Goal: Task Accomplishment & Management: Complete application form

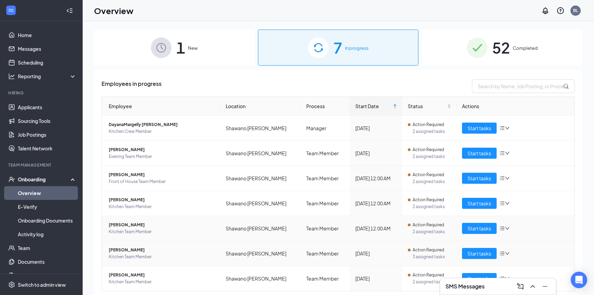
scroll to position [19, 0]
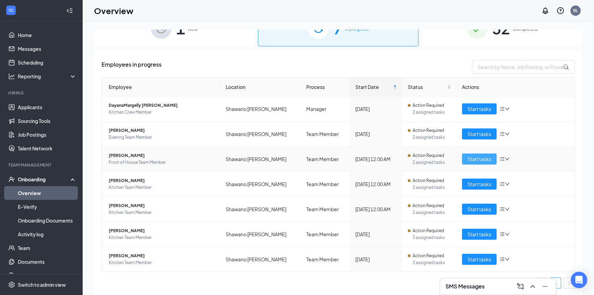
click at [482, 161] on span "Start tasks" at bounding box center [480, 159] width 24 height 8
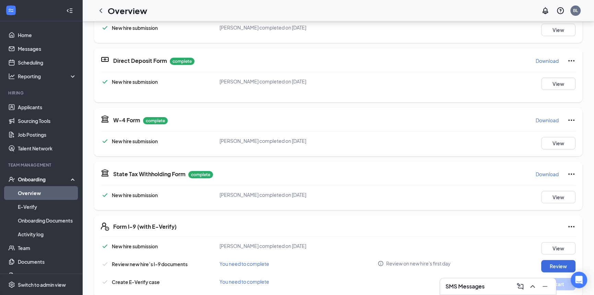
scroll to position [249, 0]
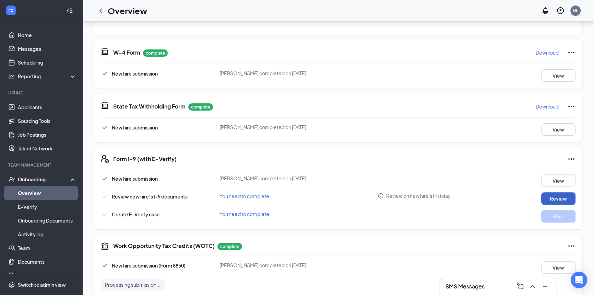
click at [562, 199] on button "Review" at bounding box center [558, 198] width 34 height 12
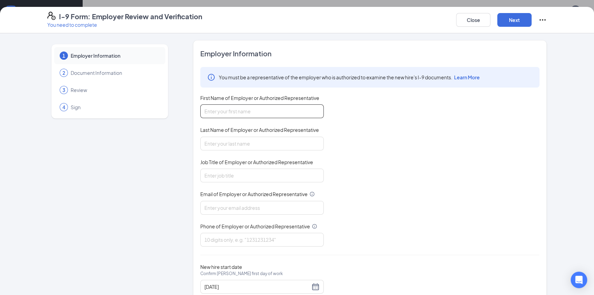
click at [267, 116] on input "First Name of Employer or Authorized Representative" at bounding box center [261, 111] width 123 height 14
type input "Brian"
type input "Lovelien"
type input "brianlovelien@hotmail.com"
type input "2627513657"
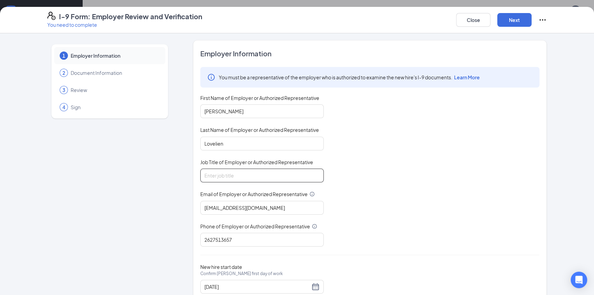
click at [237, 178] on input "Job Title of Employer or Authorized Representative" at bounding box center [261, 175] width 123 height 14
type input "owner"
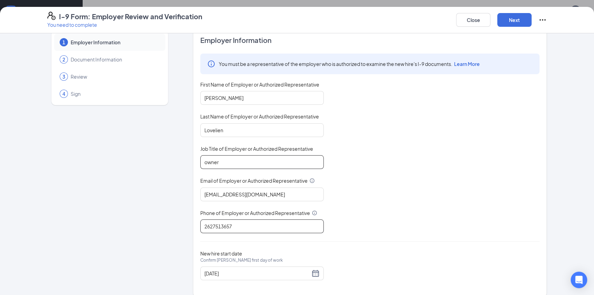
scroll to position [21, 0]
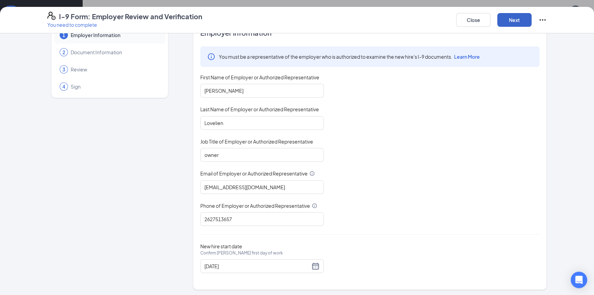
click at [517, 16] on button "Next" at bounding box center [514, 20] width 34 height 14
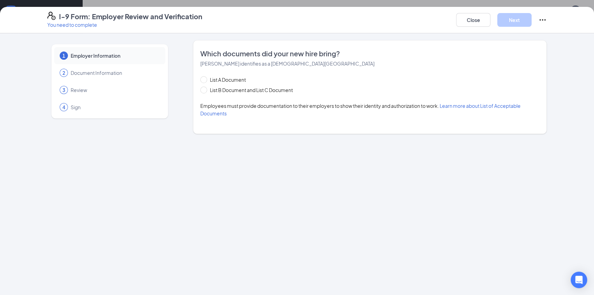
scroll to position [0, 0]
click at [204, 89] on input "List B Document and List C Document" at bounding box center [202, 88] width 5 height 5
radio input "true"
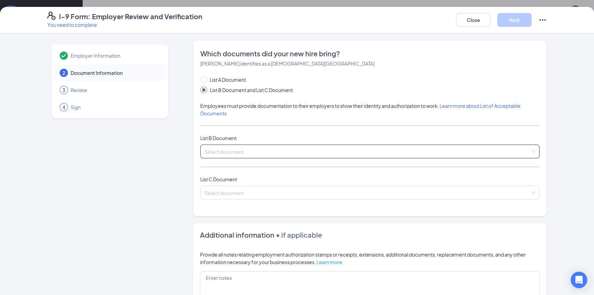
click at [269, 149] on div "Select document" at bounding box center [369, 151] width 339 height 14
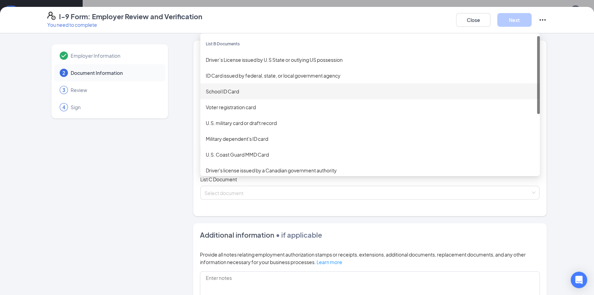
click at [242, 92] on div "School ID Card" at bounding box center [370, 91] width 329 height 8
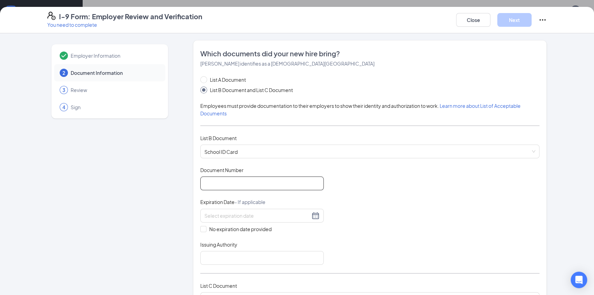
click at [258, 182] on input "Document Number" at bounding box center [261, 183] width 123 height 14
type input "000008761"
click at [200, 230] on span at bounding box center [203, 229] width 6 height 6
click at [200, 230] on input "No expiration date provided" at bounding box center [202, 228] width 5 height 5
checkbox input "true"
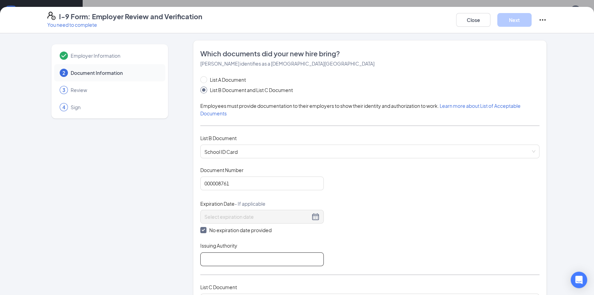
click at [265, 257] on input "Issuing Authority" at bounding box center [261, 259] width 123 height 14
type input "Shawano Middle School"
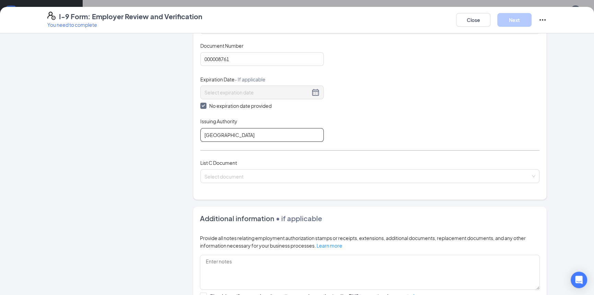
scroll to position [125, 0]
click at [228, 172] on input "search" at bounding box center [367, 174] width 326 height 10
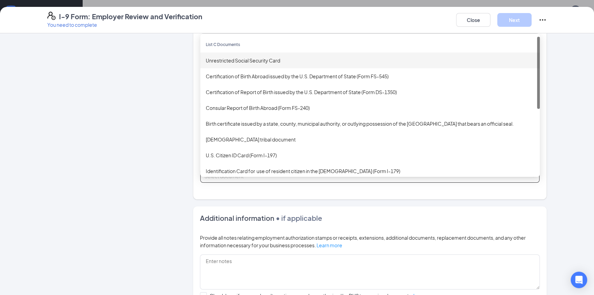
click at [252, 60] on div "Unrestricted Social Security Card" at bounding box center [370, 61] width 329 height 8
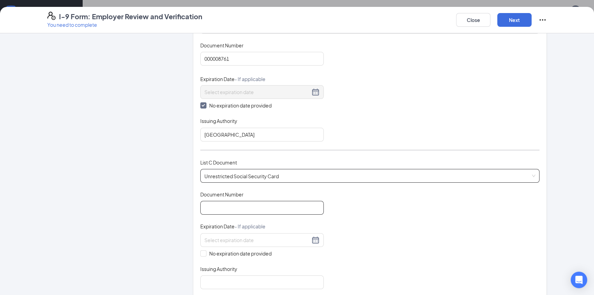
click at [278, 212] on input "Document Number" at bounding box center [261, 208] width 123 height 14
type input "644918761"
click at [201, 250] on input "No expiration date provided" at bounding box center [202, 252] width 5 height 5
checkbox input "true"
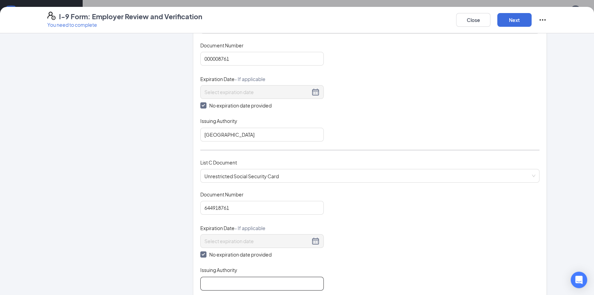
click at [227, 283] on input "Issuing Authority" at bounding box center [261, 284] width 123 height 14
type input "SSA"
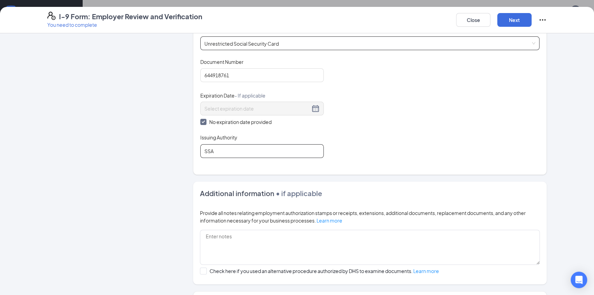
scroll to position [223, 0]
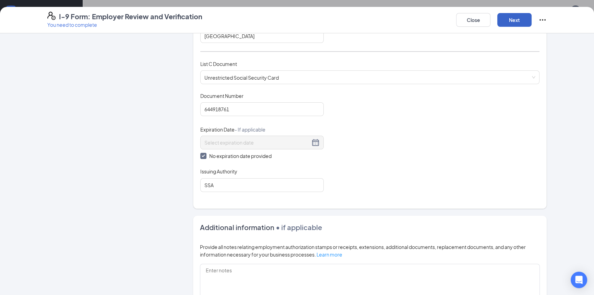
click at [510, 24] on button "Next" at bounding box center [514, 20] width 34 height 14
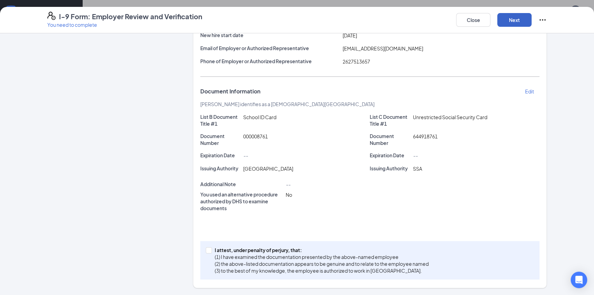
scroll to position [88, 0]
click at [206, 251] on input "I attest, under penalty of perjury, that: (1) I have examined the documentation…" at bounding box center [208, 249] width 5 height 5
checkbox input "true"
click at [516, 21] on button "Next" at bounding box center [514, 20] width 34 height 14
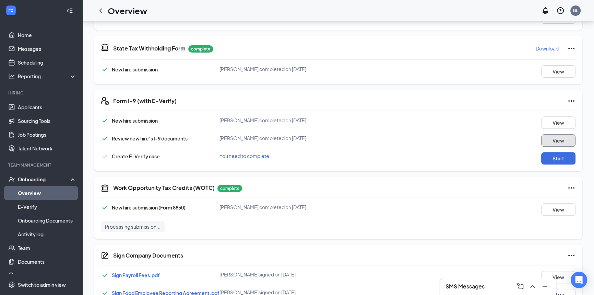
scroll to position [374, 0]
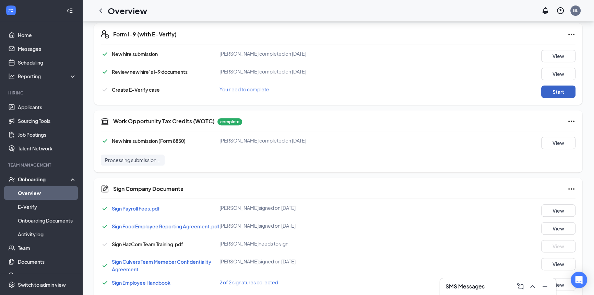
click at [552, 93] on button "Start" at bounding box center [558, 91] width 34 height 12
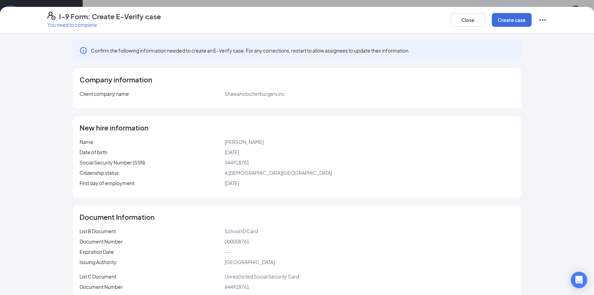
scroll to position [34, 0]
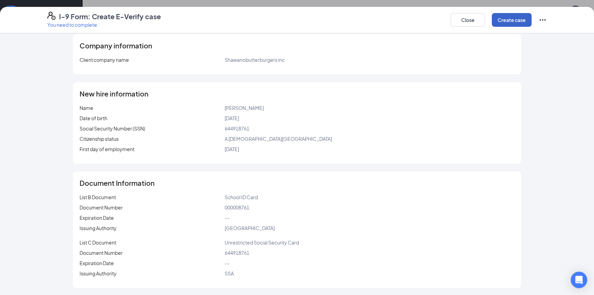
click at [511, 22] on button "Create case" at bounding box center [512, 20] width 40 height 14
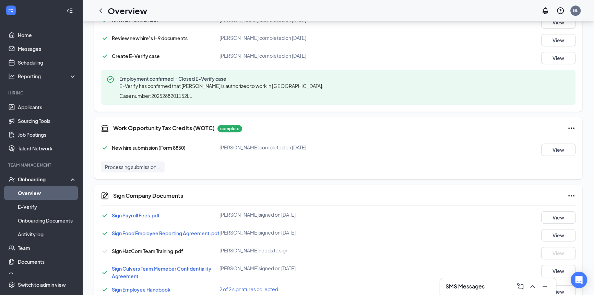
scroll to position [118, 0]
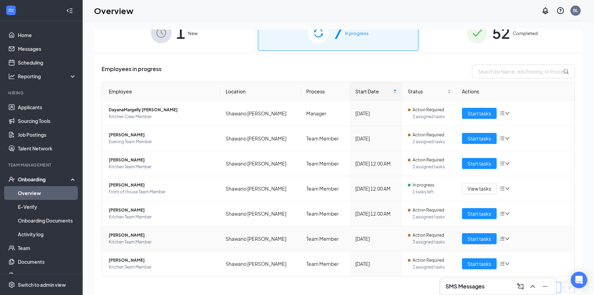
scroll to position [19, 0]
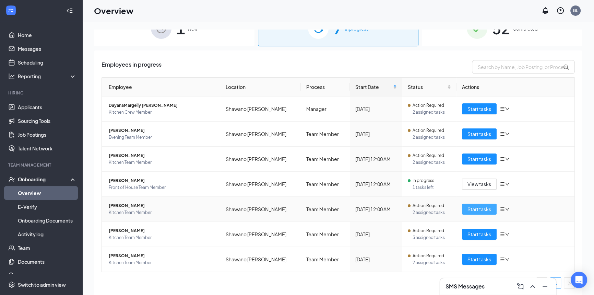
click at [480, 211] on span "Start tasks" at bounding box center [480, 209] width 24 height 8
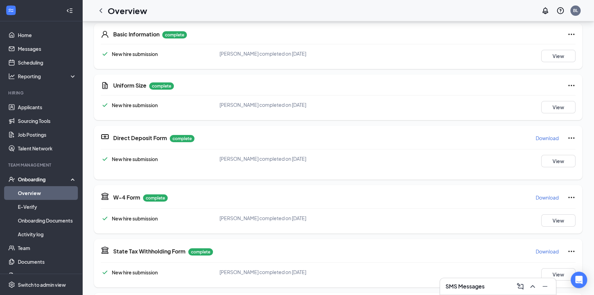
scroll to position [93, 0]
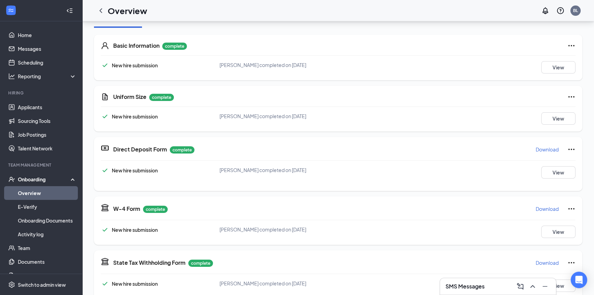
click at [34, 179] on div "Onboarding" at bounding box center [44, 179] width 53 height 7
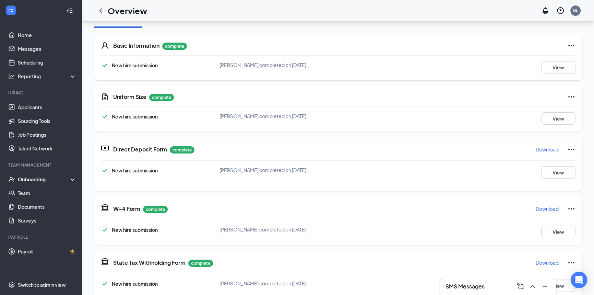
click at [36, 180] on div "Onboarding" at bounding box center [44, 179] width 53 height 7
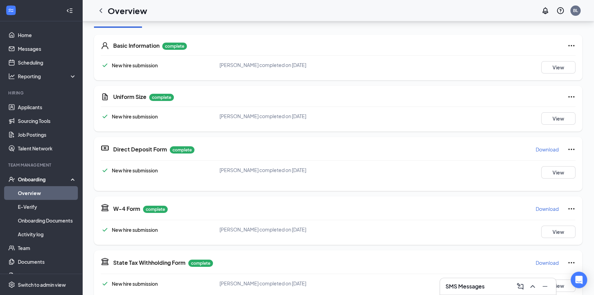
click at [34, 190] on link "Overview" at bounding box center [47, 193] width 59 height 14
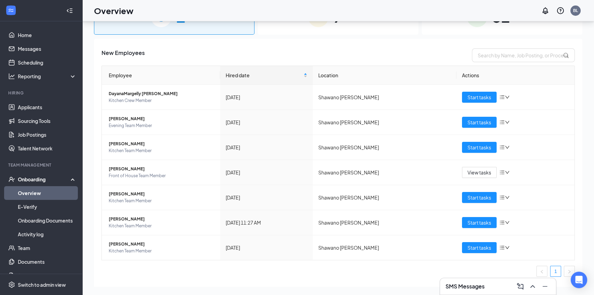
scroll to position [31, 0]
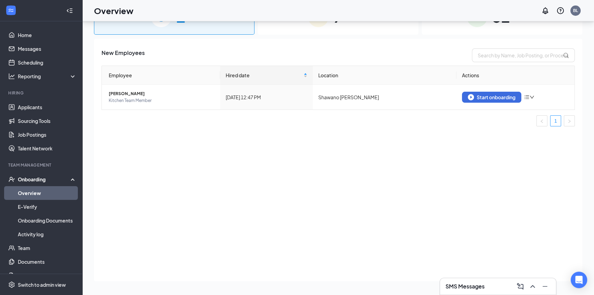
click at [332, 23] on div "7 In progress" at bounding box center [338, 17] width 161 height 36
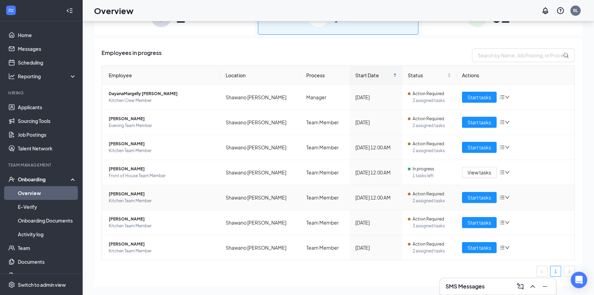
click at [127, 193] on span "Amani S Tucker" at bounding box center [162, 193] width 106 height 7
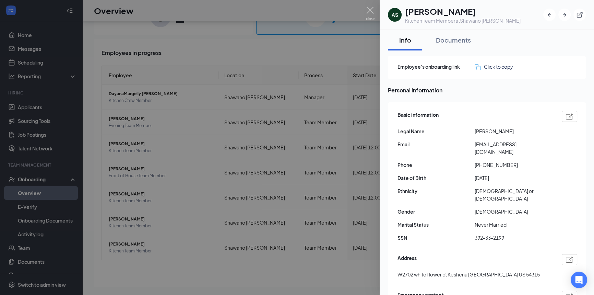
scroll to position [31, 0]
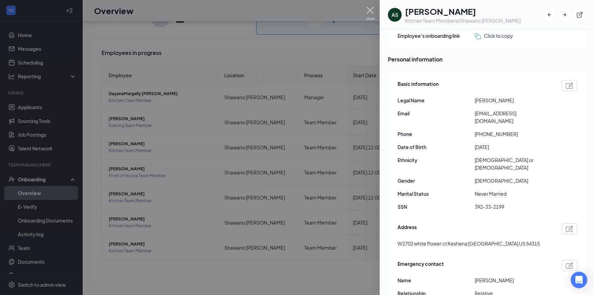
drag, startPoint x: 367, startPoint y: 9, endPoint x: 348, endPoint y: 19, distance: 21.3
click at [367, 9] on img at bounding box center [370, 13] width 9 height 13
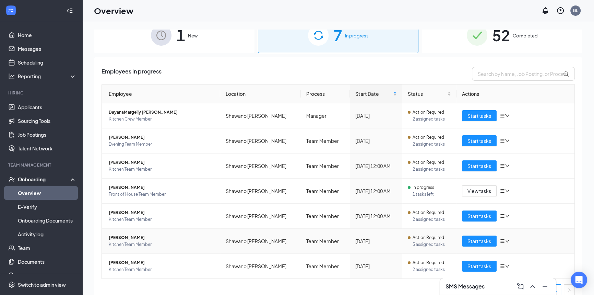
scroll to position [19, 0]
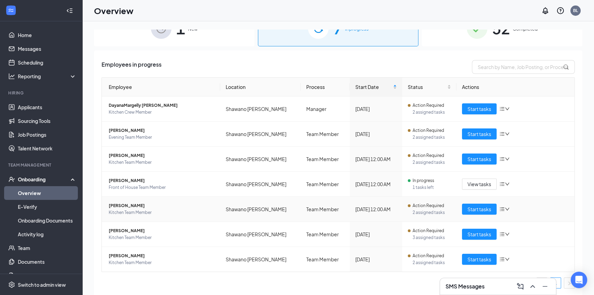
click at [123, 205] on span "Amani S Tucker" at bounding box center [162, 205] width 106 height 7
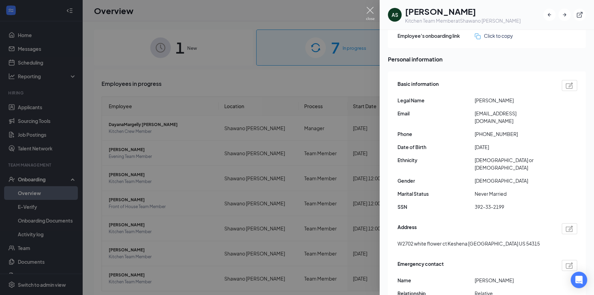
click at [370, 12] on img at bounding box center [370, 13] width 9 height 13
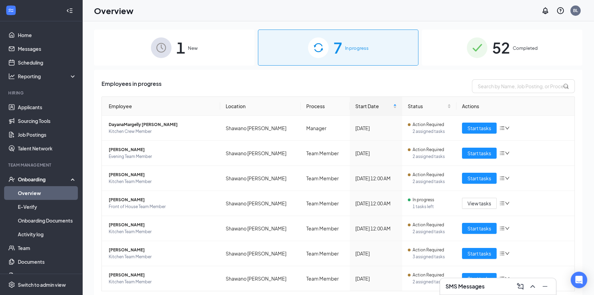
click at [27, 178] on div "Onboarding" at bounding box center [44, 179] width 53 height 7
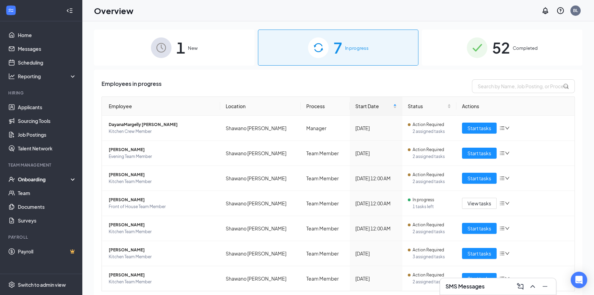
click at [28, 180] on div "Onboarding" at bounding box center [44, 179] width 53 height 7
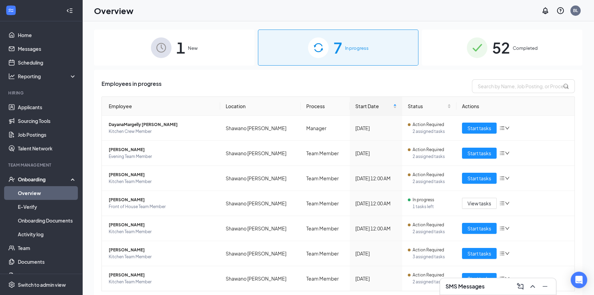
click at [26, 192] on link "Overview" at bounding box center [47, 193] width 59 height 14
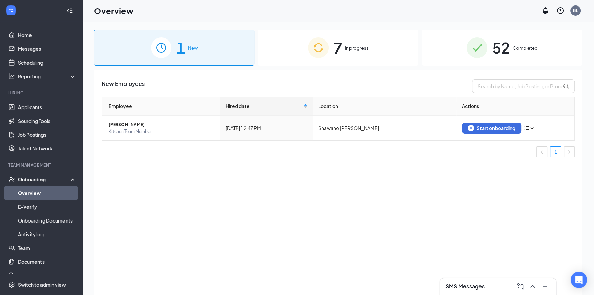
click at [349, 51] on div "7 In progress" at bounding box center [338, 48] width 161 height 36
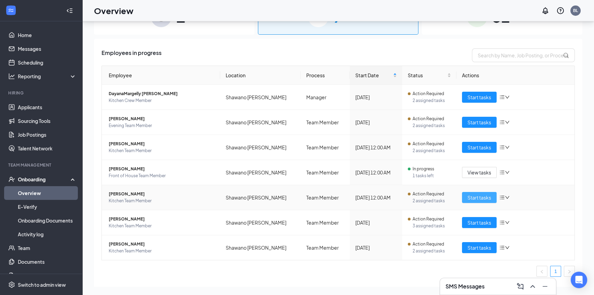
click at [481, 196] on span "Start tasks" at bounding box center [480, 197] width 24 height 8
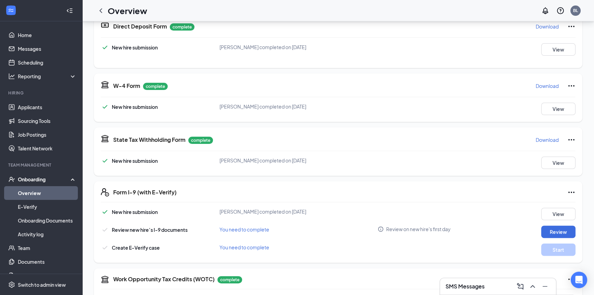
scroll to position [218, 0]
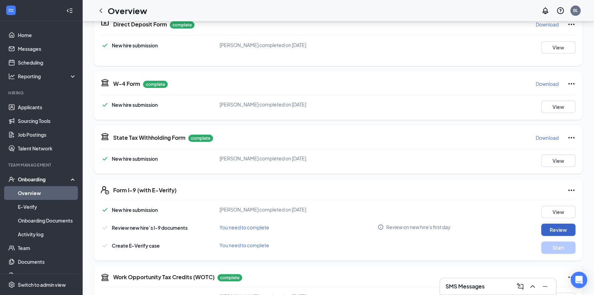
click at [547, 226] on button "Review" at bounding box center [558, 229] width 34 height 12
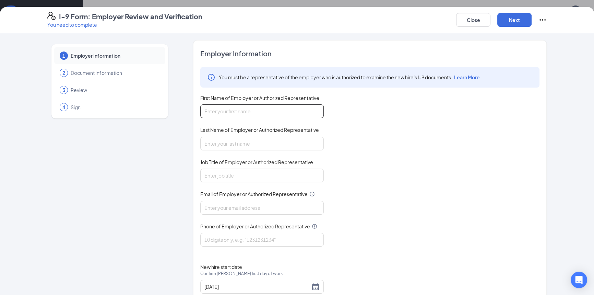
click at [290, 107] on input "First Name of Employer or Authorized Representative" at bounding box center [261, 111] width 123 height 14
type input "Brian"
type input "Lovelien"
type input "brianlovelien@hotmail.com"
type input "2627513657"
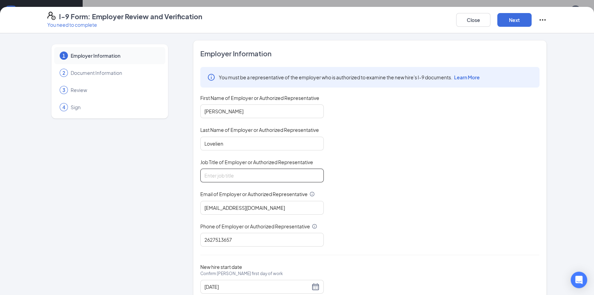
click at [246, 170] on input "Job Title of Employer or Authorized Representative" at bounding box center [261, 175] width 123 height 14
type input "owner"
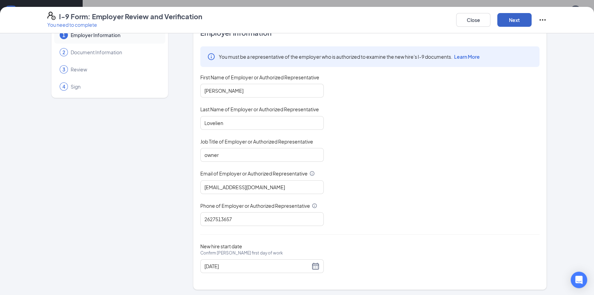
click at [521, 23] on button "Next" at bounding box center [514, 20] width 34 height 14
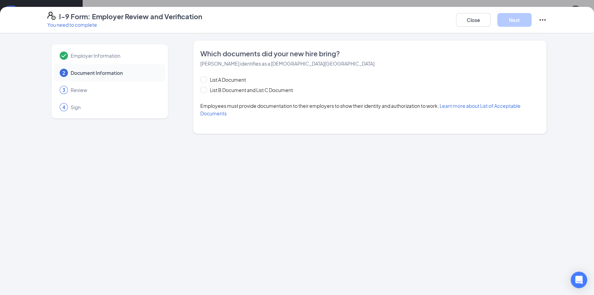
scroll to position [0, 0]
click at [206, 90] on span at bounding box center [203, 89] width 7 height 7
click at [205, 90] on input "List B Document and List C Document" at bounding box center [202, 88] width 5 height 5
radio input "true"
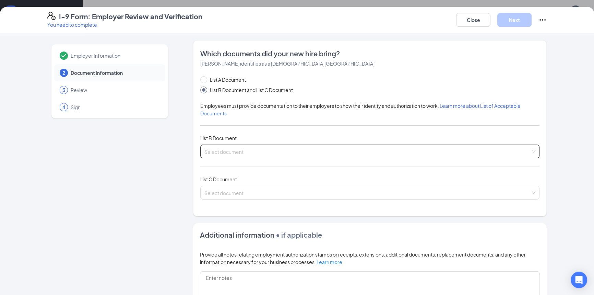
click at [274, 149] on input "search" at bounding box center [367, 150] width 326 height 10
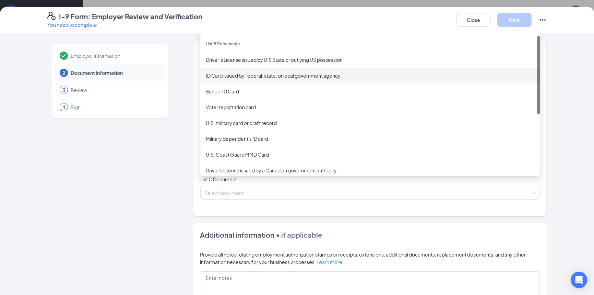
click at [285, 75] on div "ID Card issued by federal, state, or local government agency" at bounding box center [370, 76] width 329 height 8
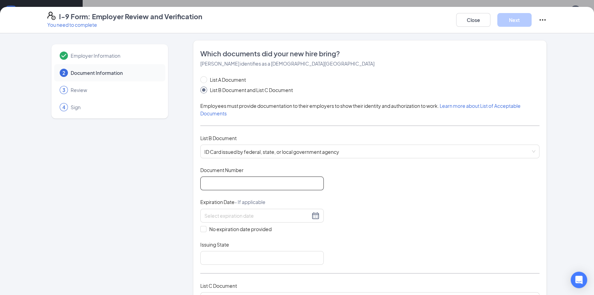
click at [277, 186] on input "Document Number" at bounding box center [261, 183] width 123 height 14
type input "u00011825"
click at [219, 216] on input at bounding box center [257, 216] width 106 height 8
click at [279, 277] on div "15" at bounding box center [282, 276] width 8 height 8
type input "10/15/2033"
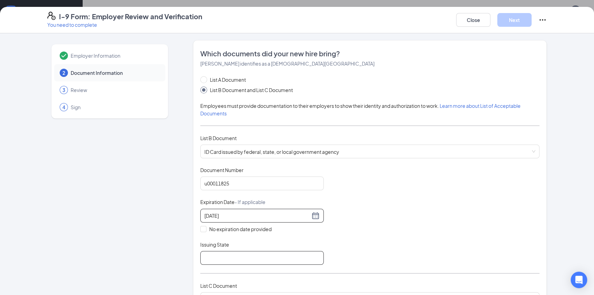
click at [213, 257] on input "Issuing State" at bounding box center [261, 258] width 123 height 14
type input "Menominee Indian Tribe of WI"
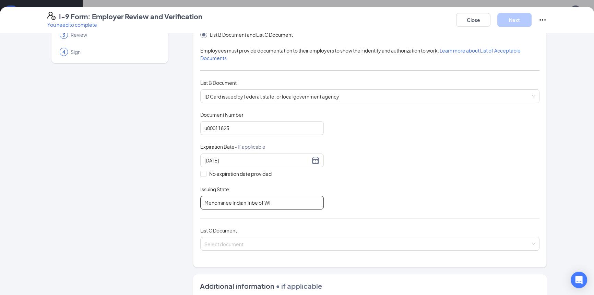
scroll to position [125, 0]
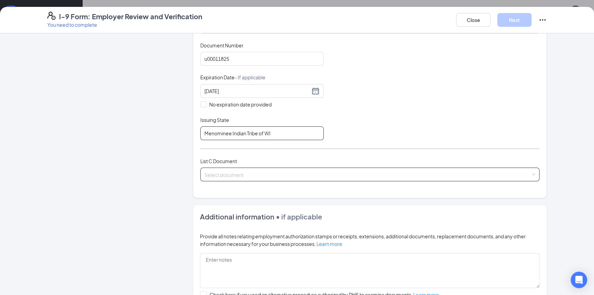
click at [243, 177] on span at bounding box center [367, 174] width 326 height 13
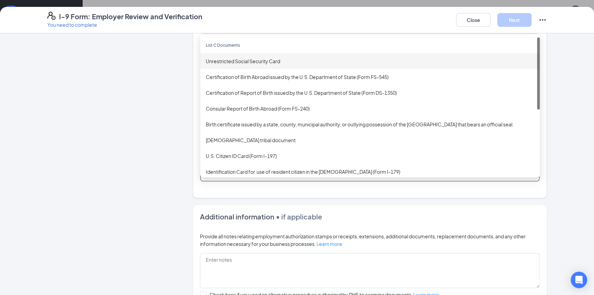
click at [246, 60] on div "Unrestricted Social Security Card" at bounding box center [370, 61] width 329 height 8
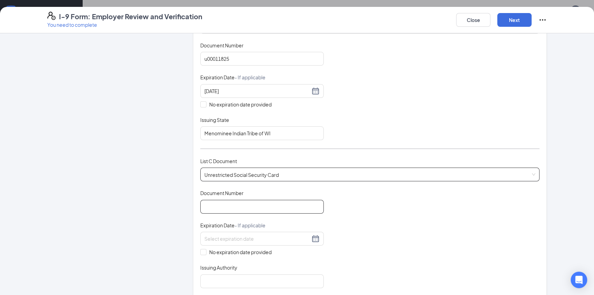
click at [289, 201] on input "Document Number" at bounding box center [261, 207] width 123 height 14
type input "392332199"
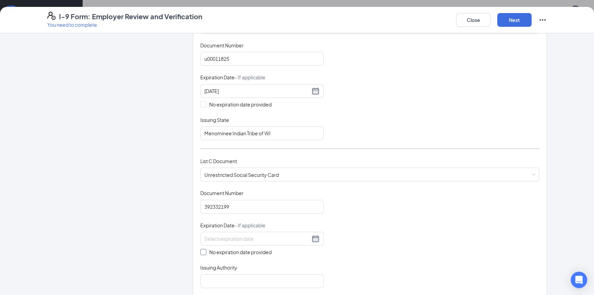
click at [201, 250] on input "No expiration date provided" at bounding box center [202, 251] width 5 height 5
checkbox input "true"
click at [231, 281] on input "Issuing Authority" at bounding box center [261, 282] width 123 height 14
type input "SSA"
click at [517, 17] on button "Next" at bounding box center [514, 20] width 34 height 14
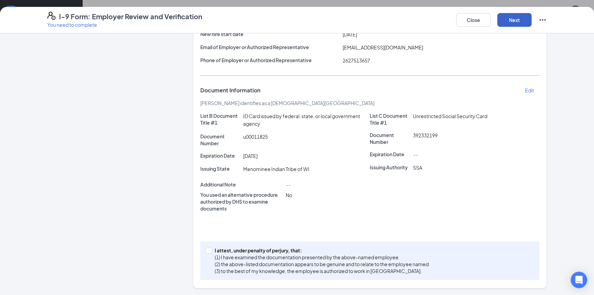
scroll to position [89, 0]
click at [206, 249] on input "I attest, under penalty of perjury, that: (1) I have examined the documentation…" at bounding box center [208, 249] width 5 height 5
checkbox input "true"
click at [518, 21] on button "Next" at bounding box center [514, 20] width 34 height 14
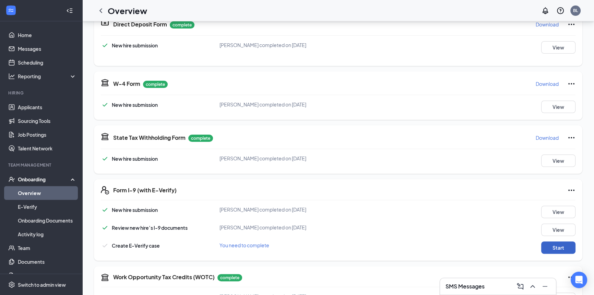
click at [564, 246] on button "Start" at bounding box center [558, 247] width 34 height 12
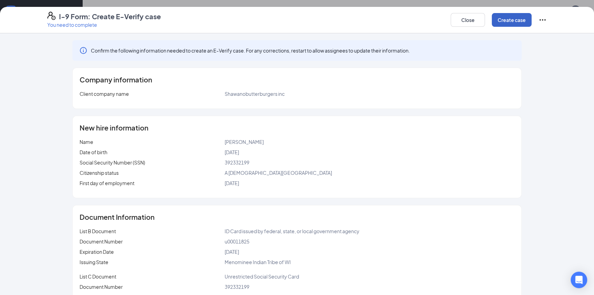
click at [514, 22] on button "Create case" at bounding box center [512, 20] width 40 height 14
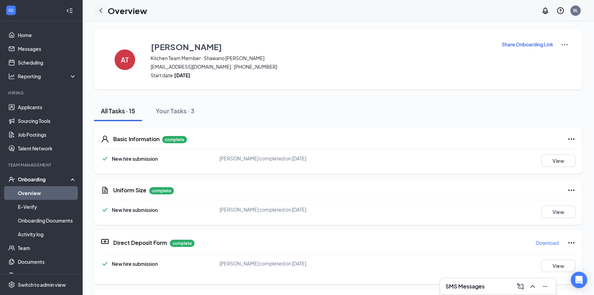
click at [103, 8] on icon "ChevronLeft" at bounding box center [101, 11] width 8 height 8
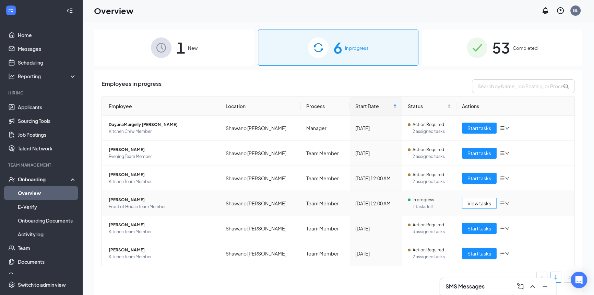
click at [473, 202] on span "View tasks" at bounding box center [480, 203] width 24 height 8
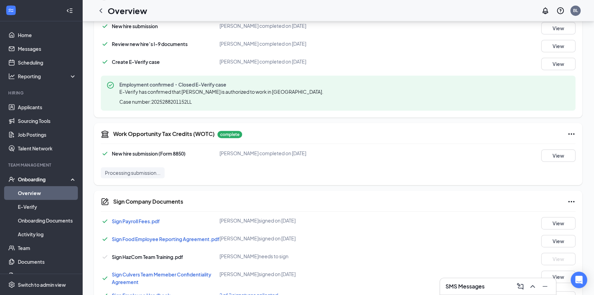
scroll to position [451, 0]
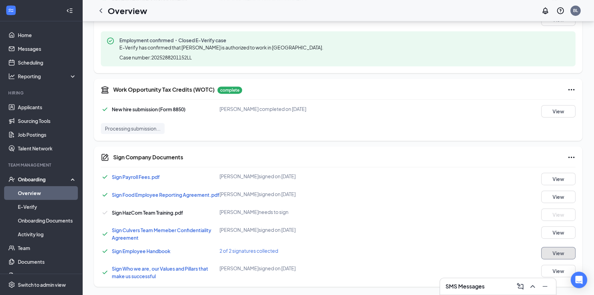
click at [560, 250] on button "View" at bounding box center [558, 253] width 34 height 12
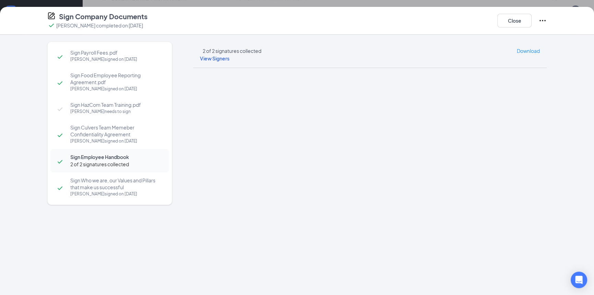
click at [222, 60] on span "View Signers" at bounding box center [215, 58] width 30 height 6
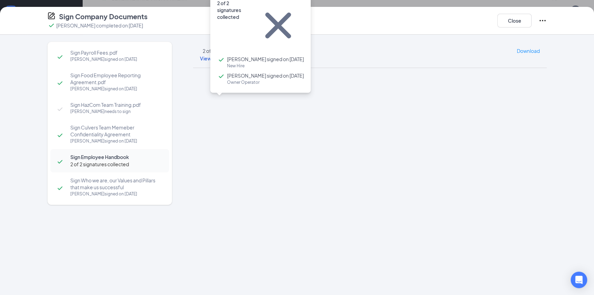
click at [249, 72] on span "Brian Lovelien signed on Oct 15" at bounding box center [265, 75] width 77 height 7
click at [240, 56] on span "Cal R Dudek signed on Oct 12" at bounding box center [265, 59] width 77 height 7
click at [217, 61] on span "View Signers" at bounding box center [215, 58] width 30 height 6
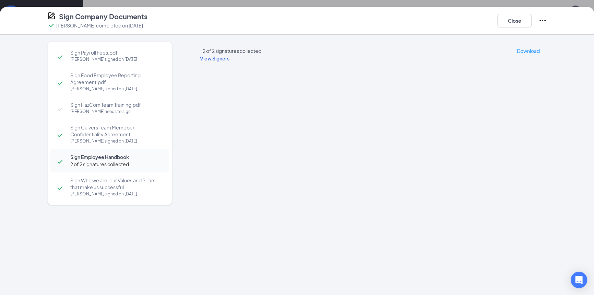
click at [221, 61] on span "View Signers" at bounding box center [215, 58] width 30 height 6
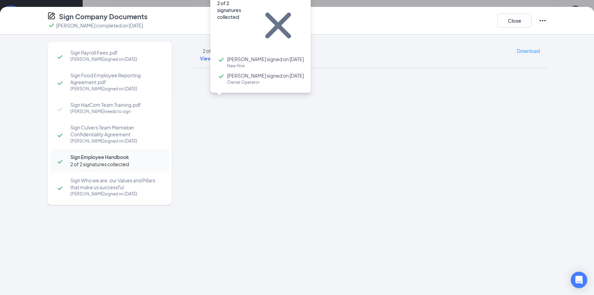
click at [233, 72] on span "Brian Lovelien signed on Oct 15" at bounding box center [265, 75] width 77 height 7
click at [246, 56] on span "Cal R Dudek signed on Oct 12" at bounding box center [265, 59] width 77 height 7
click at [509, 23] on button "Close" at bounding box center [514, 21] width 34 height 14
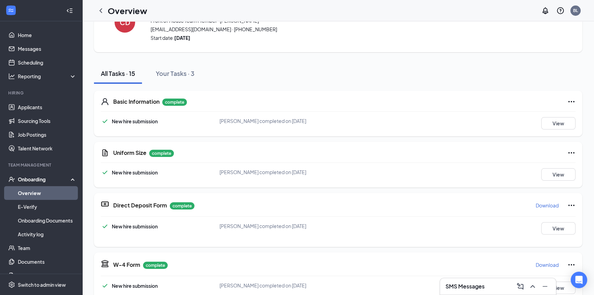
scroll to position [0, 0]
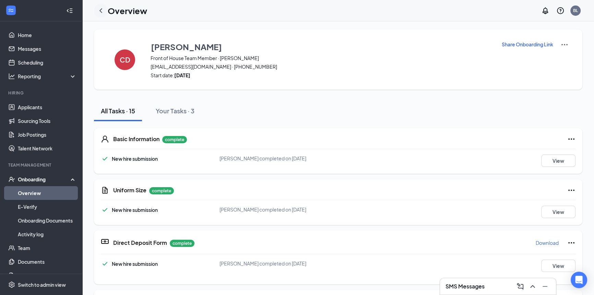
click at [101, 10] on icon "ChevronLeft" at bounding box center [101, 11] width 8 height 8
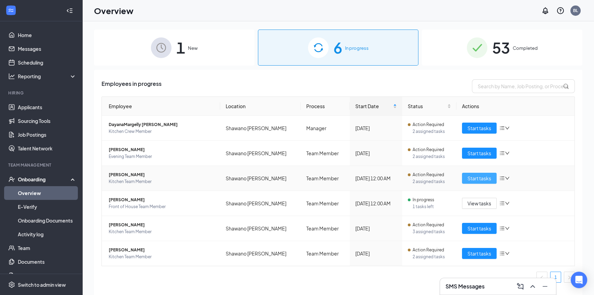
click at [480, 181] on span "Start tasks" at bounding box center [480, 178] width 24 height 8
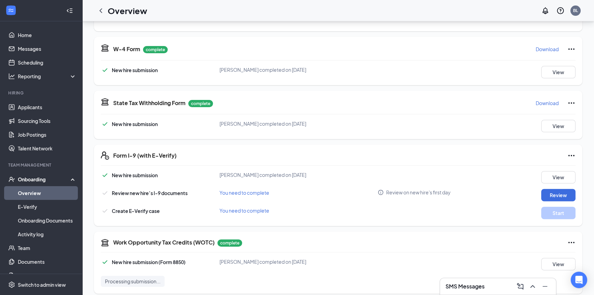
scroll to position [281, 0]
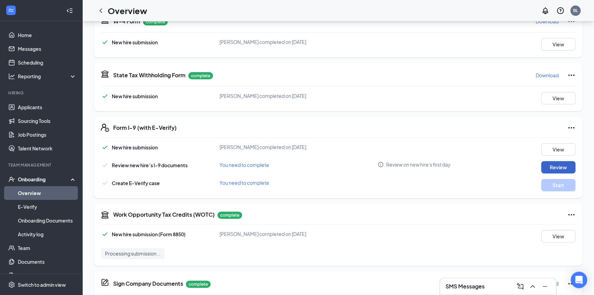
click at [565, 167] on button "Review" at bounding box center [558, 167] width 34 height 12
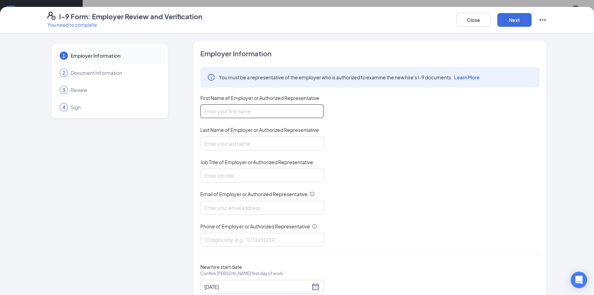
click at [283, 111] on input "First Name of Employer or Authorized Representative" at bounding box center [261, 111] width 123 height 14
type input "Brian"
type input "Lovelien"
type input "brianlovelien@hotmail.com"
type input "2627513657"
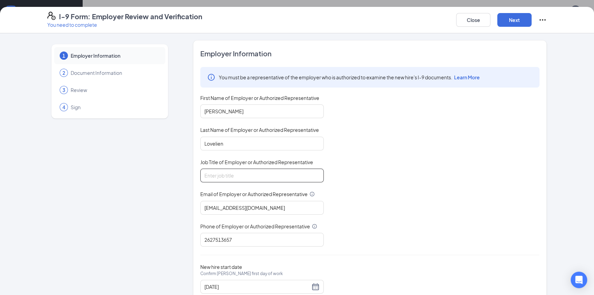
click at [265, 170] on input "Job Title of Employer or Authorized Representative" at bounding box center [261, 175] width 123 height 14
type input "owner"
click at [508, 18] on button "Next" at bounding box center [514, 20] width 34 height 14
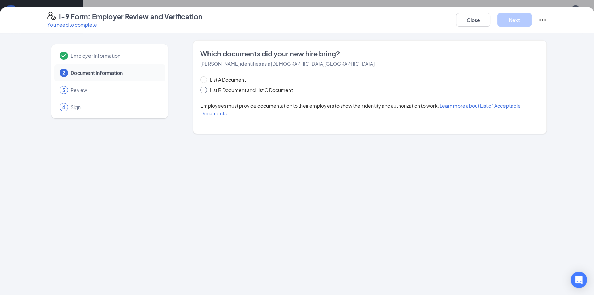
click at [203, 87] on input "List B Document and List C Document" at bounding box center [202, 88] width 5 height 5
radio input "true"
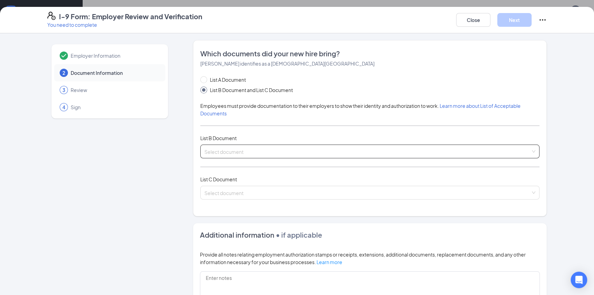
click at [532, 151] on div "Select document" at bounding box center [369, 151] width 339 height 14
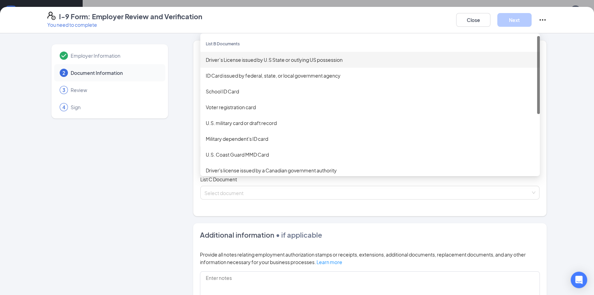
click at [267, 57] on div "Driver’s License issued by U.S State or outlying US possession" at bounding box center [370, 60] width 329 height 8
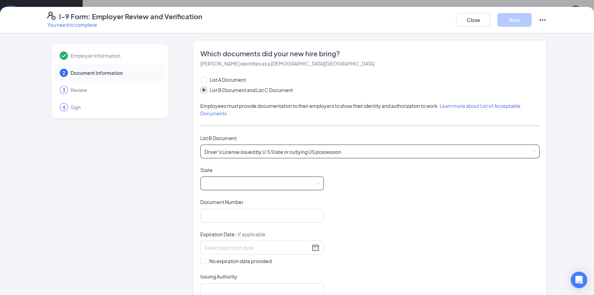
click at [264, 181] on span at bounding box center [261, 183] width 115 height 13
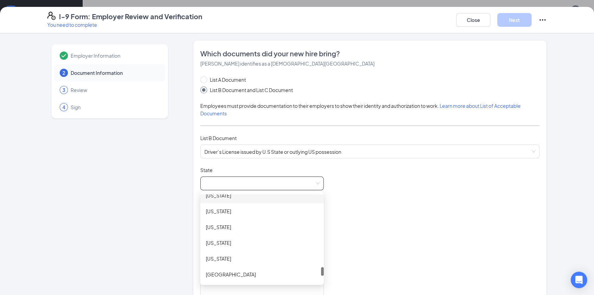
scroll to position [796, 0]
click at [240, 259] on div "Wisconsin" at bounding box center [262, 259] width 113 height 8
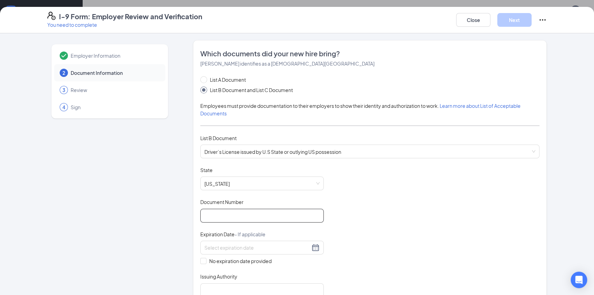
drag, startPoint x: 243, startPoint y: 219, endPoint x: 237, endPoint y: 214, distance: 7.1
click at [243, 219] on input "Document Number" at bounding box center [261, 216] width 123 height 14
type input "j2405039401606"
click at [252, 241] on div at bounding box center [261, 247] width 123 height 14
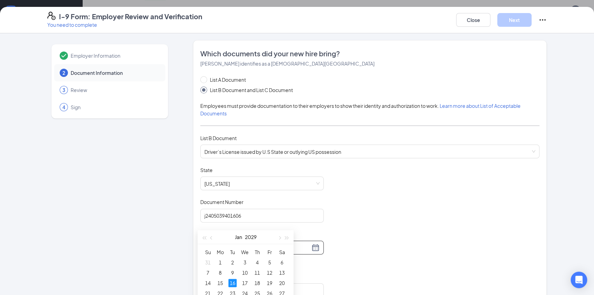
scroll to position [343, 0]
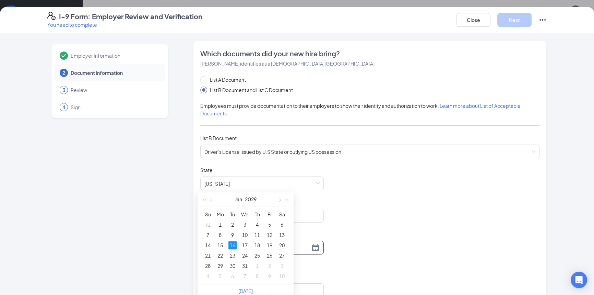
click at [230, 244] on div "16" at bounding box center [232, 245] width 8 height 8
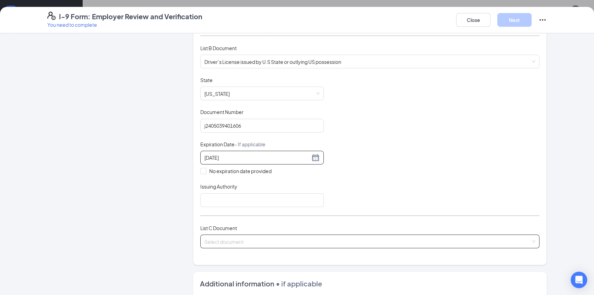
scroll to position [93, 0]
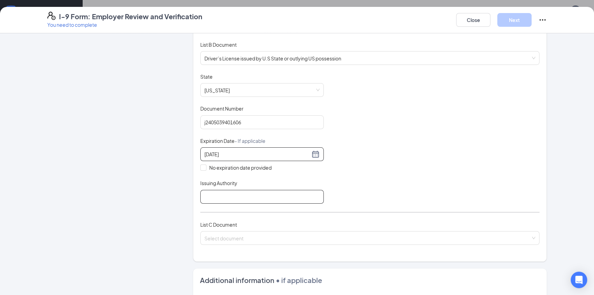
type input "01/16/2029"
click at [219, 198] on input "Issuing Authority" at bounding box center [261, 197] width 123 height 14
type input "Wisconsin"
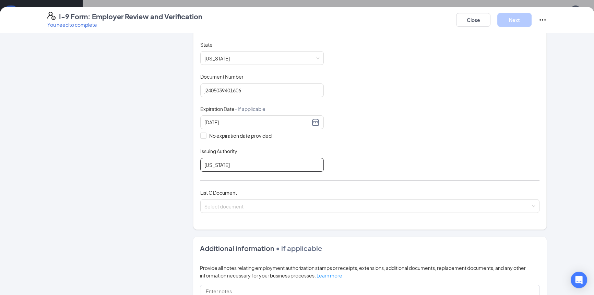
scroll to position [156, 0]
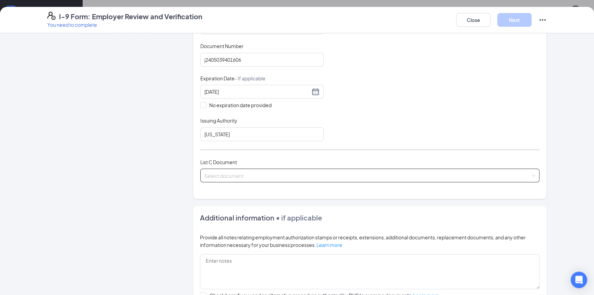
click at [368, 175] on input "search" at bounding box center [367, 174] width 326 height 10
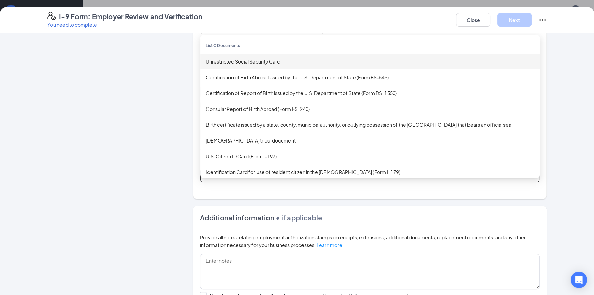
click at [277, 64] on div "Unrestricted Social Security Card" at bounding box center [370, 62] width 340 height 16
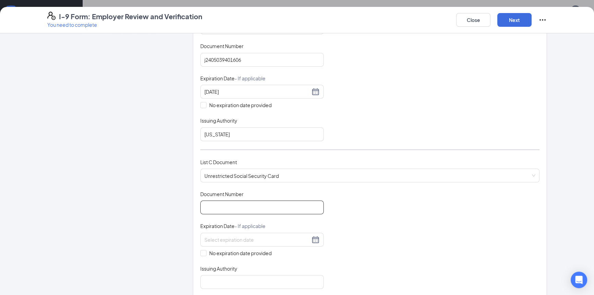
click at [240, 201] on input "Document Number" at bounding box center [261, 207] width 123 height 14
type input "389130059"
click at [202, 250] on input "No expiration date provided" at bounding box center [202, 252] width 5 height 5
checkbox input "true"
click at [244, 286] on input "Issuing Authority" at bounding box center [261, 283] width 123 height 14
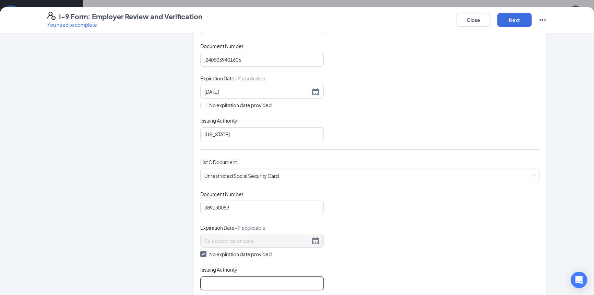
type input "SSA"
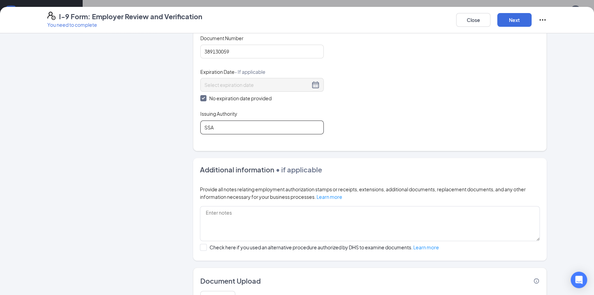
scroll to position [346, 0]
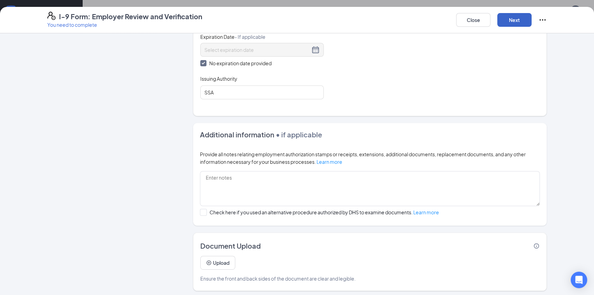
click at [518, 24] on button "Next" at bounding box center [514, 20] width 34 height 14
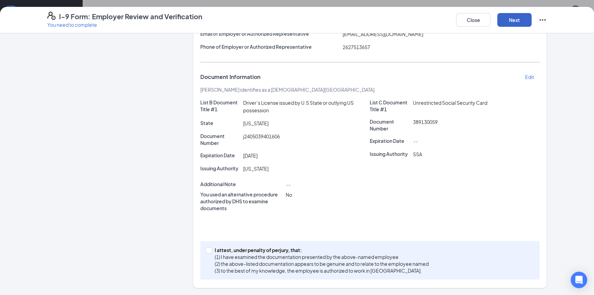
scroll to position [103, 0]
click at [208, 252] on span at bounding box center [209, 250] width 6 height 6
click at [208, 252] on input "I attest, under penalty of perjury, that: (1) I have examined the documentation…" at bounding box center [208, 249] width 5 height 5
checkbox input "true"
click at [521, 19] on button "Next" at bounding box center [514, 20] width 34 height 14
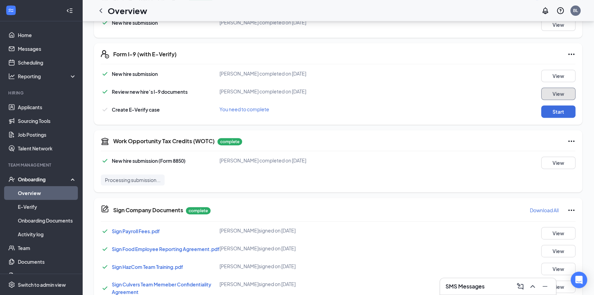
scroll to position [285, 0]
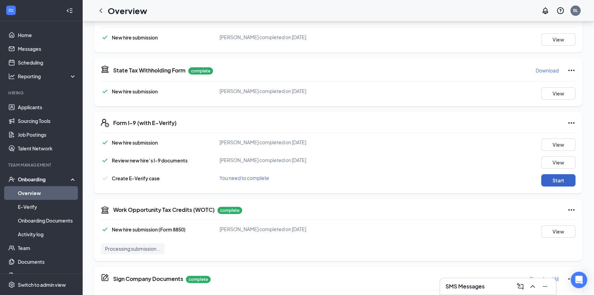
click at [559, 182] on button "Start" at bounding box center [558, 180] width 34 height 12
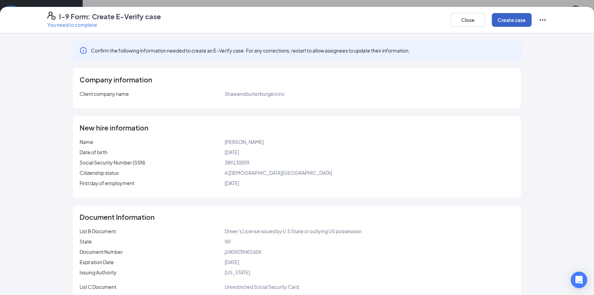
click at [513, 22] on button "Create case" at bounding box center [512, 20] width 40 height 14
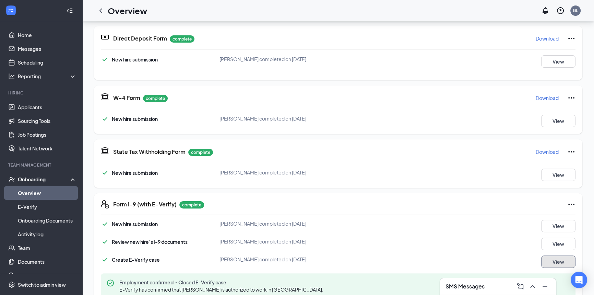
scroll to position [125, 0]
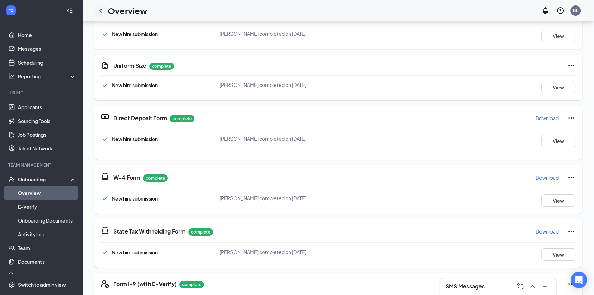
click at [101, 10] on icon "ChevronLeft" at bounding box center [101, 11] width 8 height 8
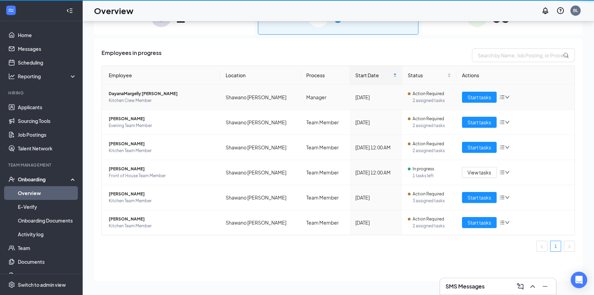
scroll to position [31, 0]
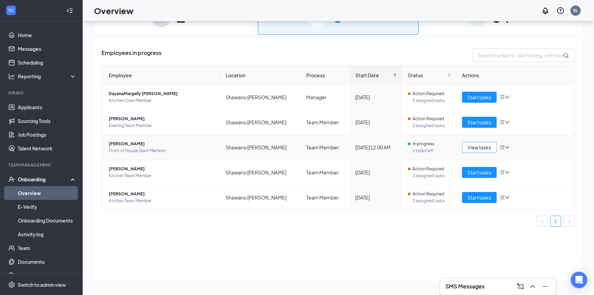
click at [490, 146] on span "View tasks" at bounding box center [480, 147] width 24 height 8
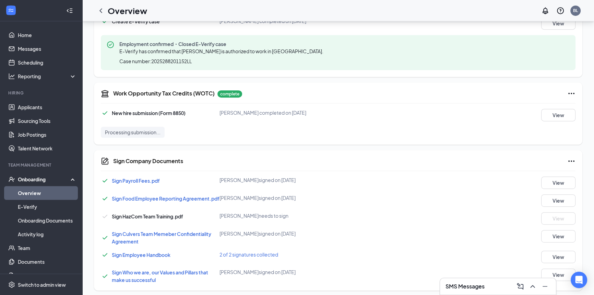
scroll to position [451, 0]
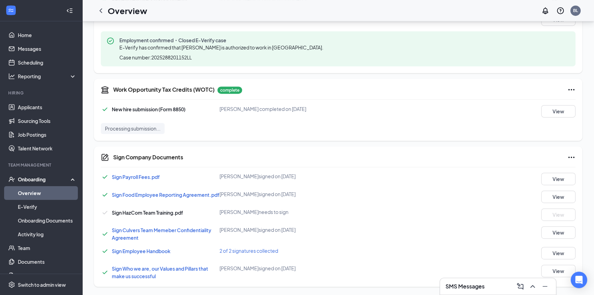
click at [575, 154] on icon "Ellipses" at bounding box center [571, 157] width 8 height 8
click at [347, 153] on div "Sign Company Documents" at bounding box center [344, 157] width 462 height 8
click at [252, 210] on div "Cal R Dudek needs to sign" at bounding box center [299, 211] width 158 height 7
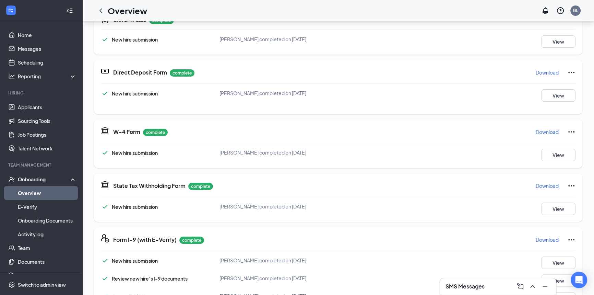
scroll to position [14, 0]
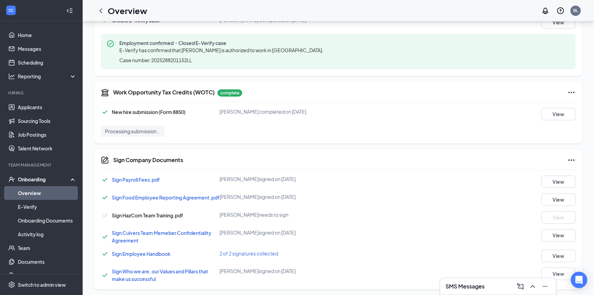
scroll to position [451, 0]
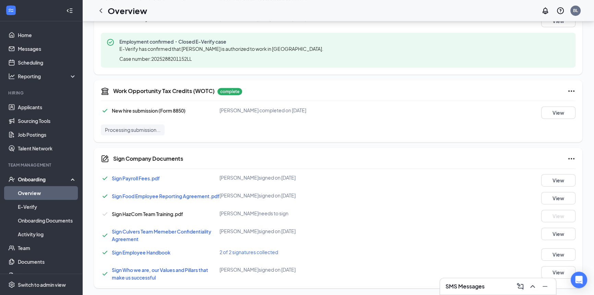
scroll to position [451, 0]
